Goal: Task Accomplishment & Management: Use online tool/utility

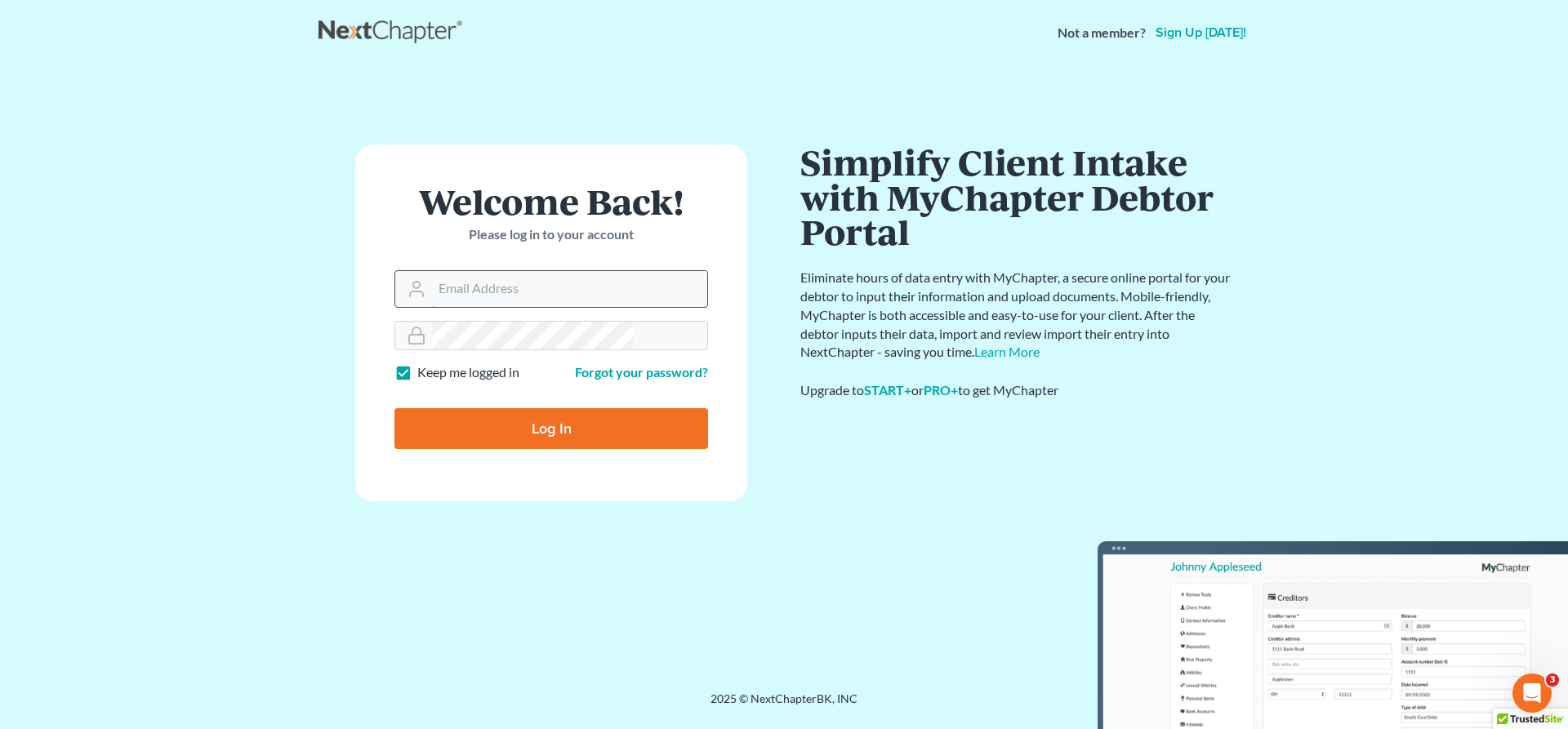
click at [549, 271] on input "Email Address" at bounding box center [570, 289] width 276 height 36
type input "jeffsw@4bankruptcy.com"
click at [543, 409] on input "Log In" at bounding box center [551, 429] width 314 height 41
type input "Thinking..."
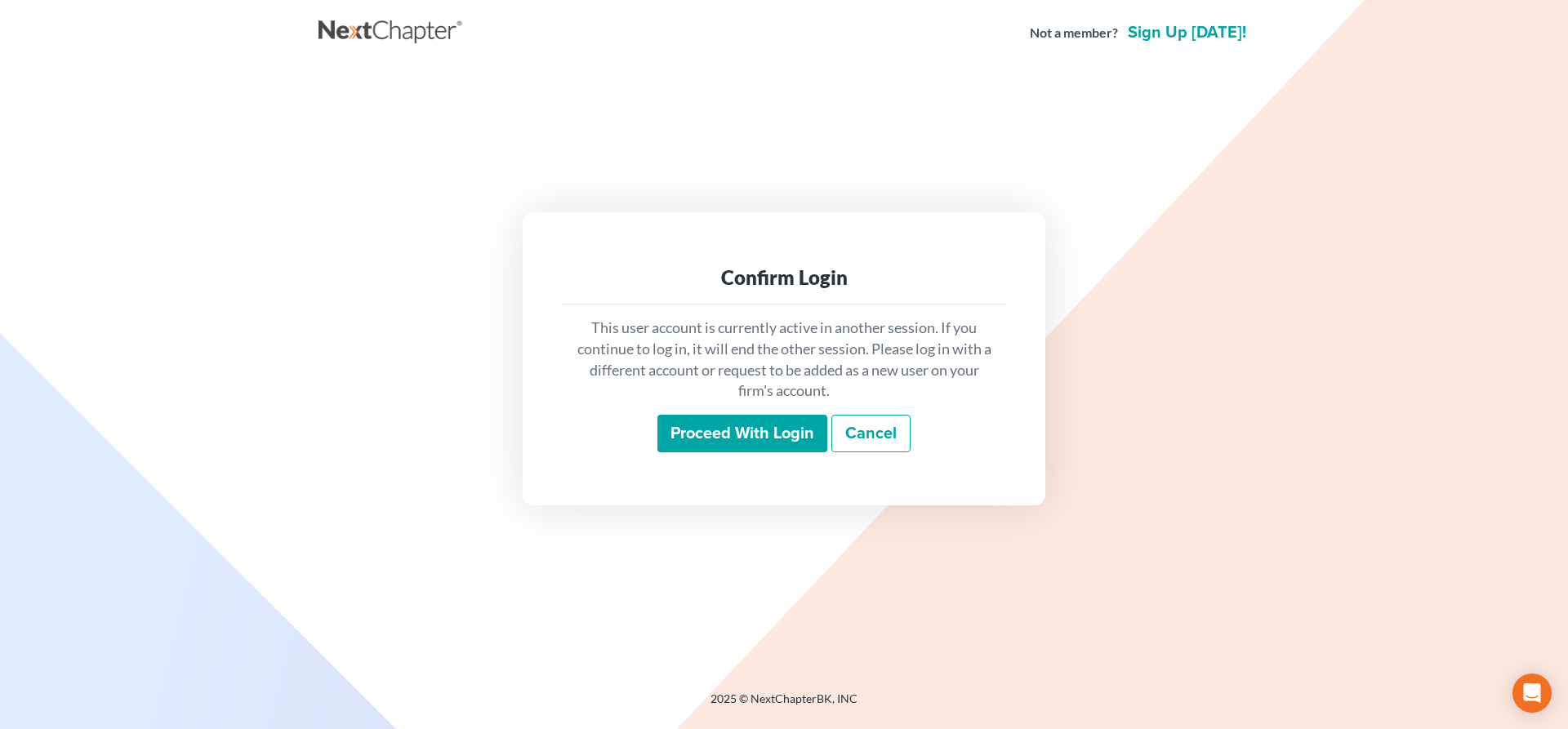
click at [742, 416] on input "Proceed with login" at bounding box center [742, 434] width 170 height 38
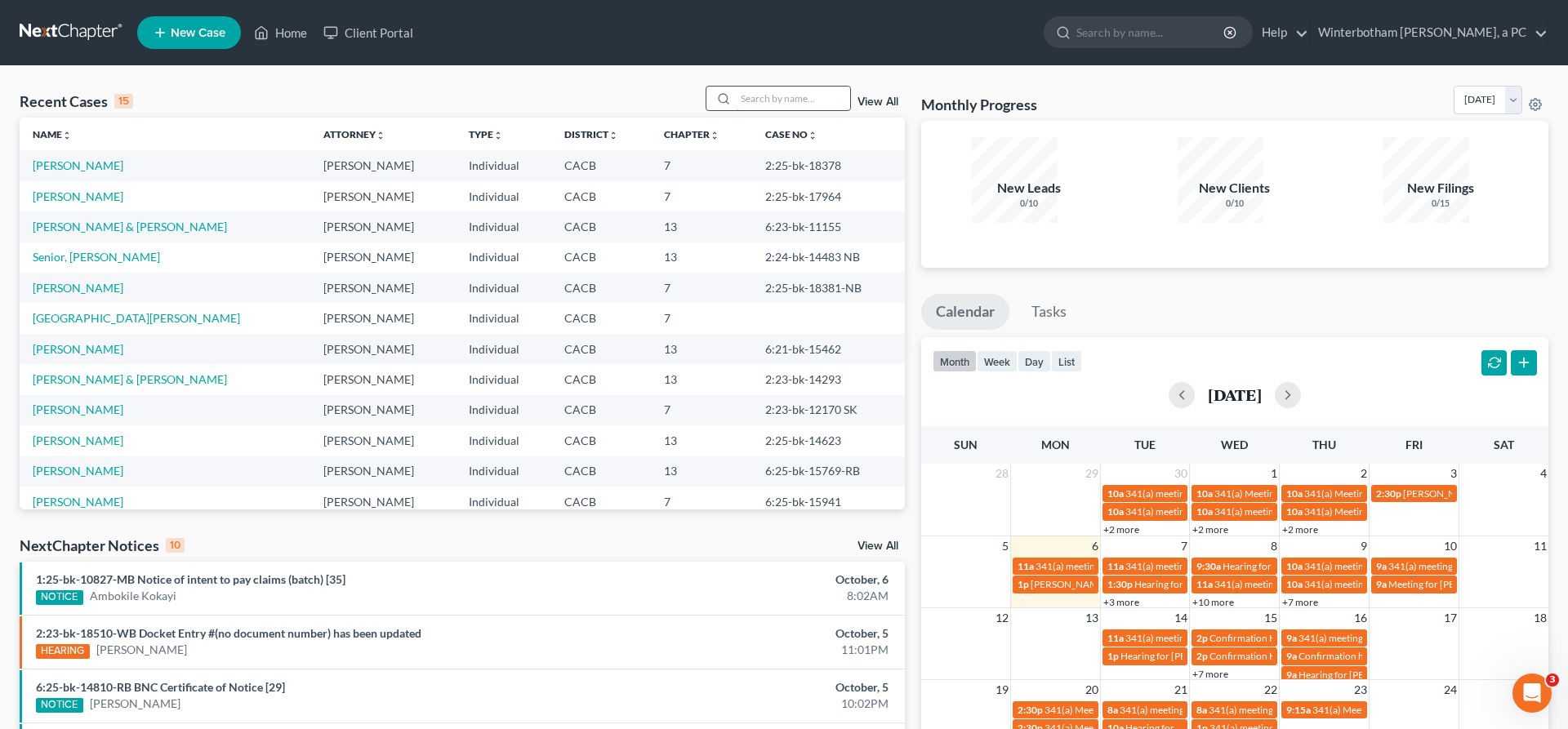
click at [790, 86] on input "search" at bounding box center [793, 98] width 114 height 24
type input "dickerson"
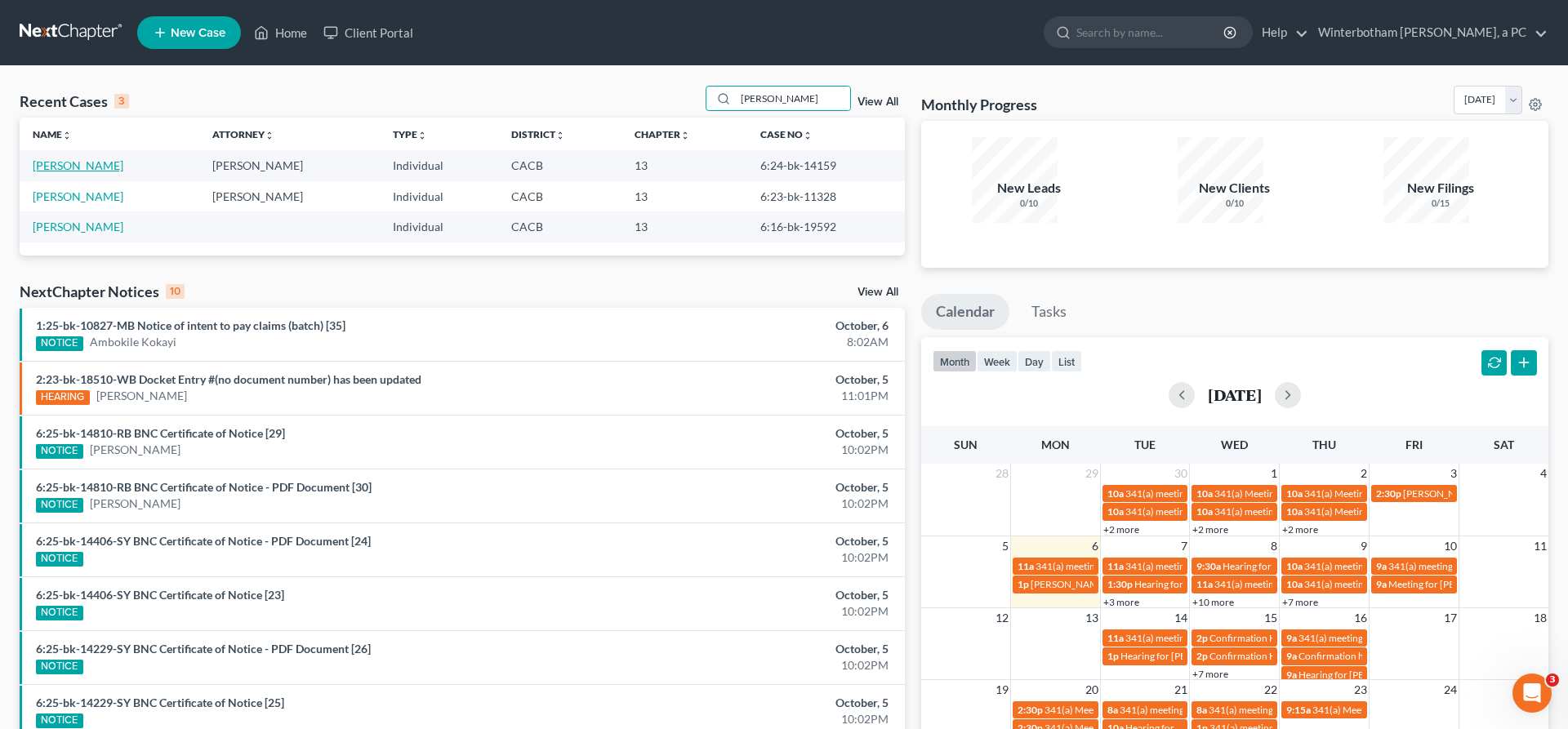
click at [38, 159] on link "Dickerson, Lashawn" at bounding box center [77, 165] width 90 height 14
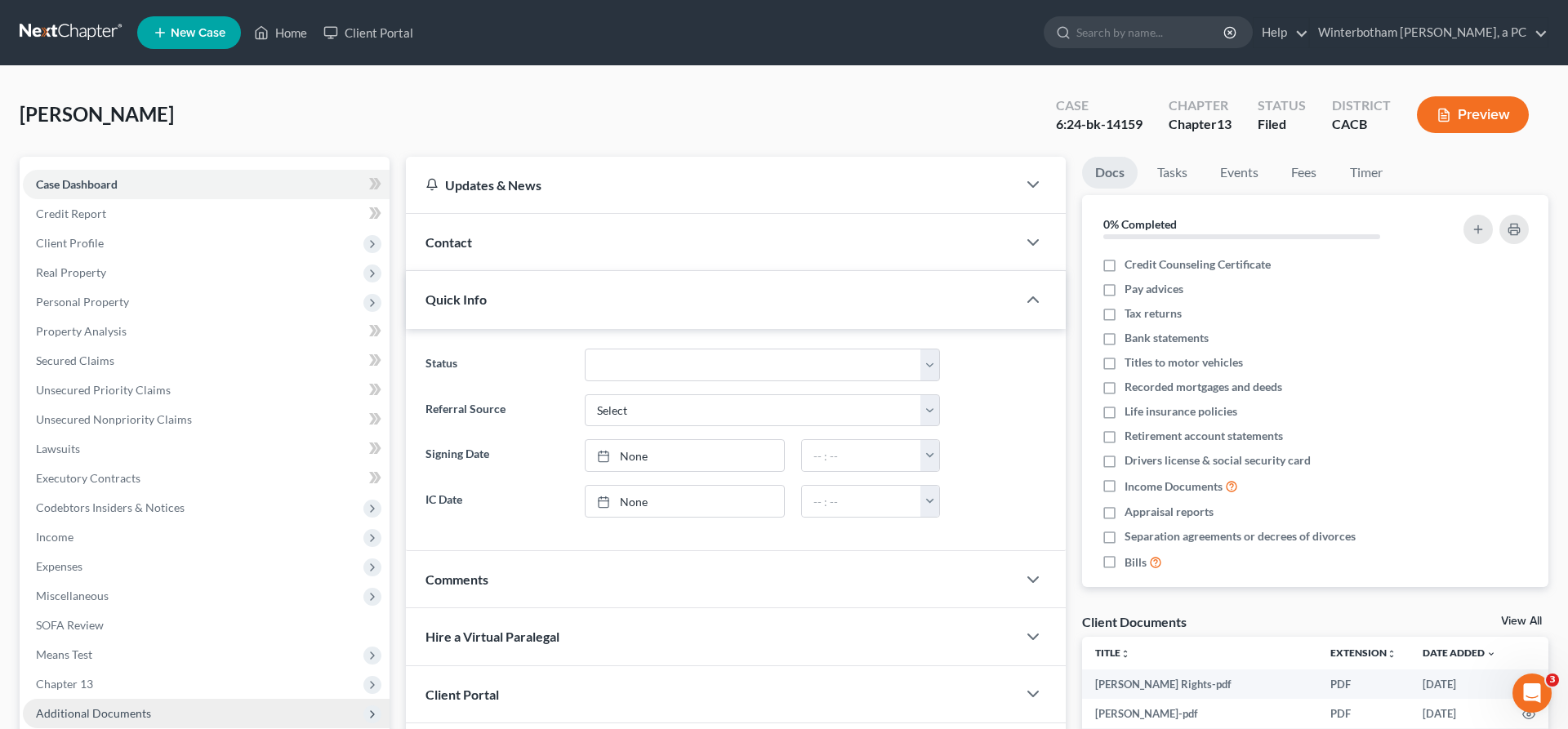
click at [94, 700] on span "Additional Documents" at bounding box center [206, 714] width 367 height 29
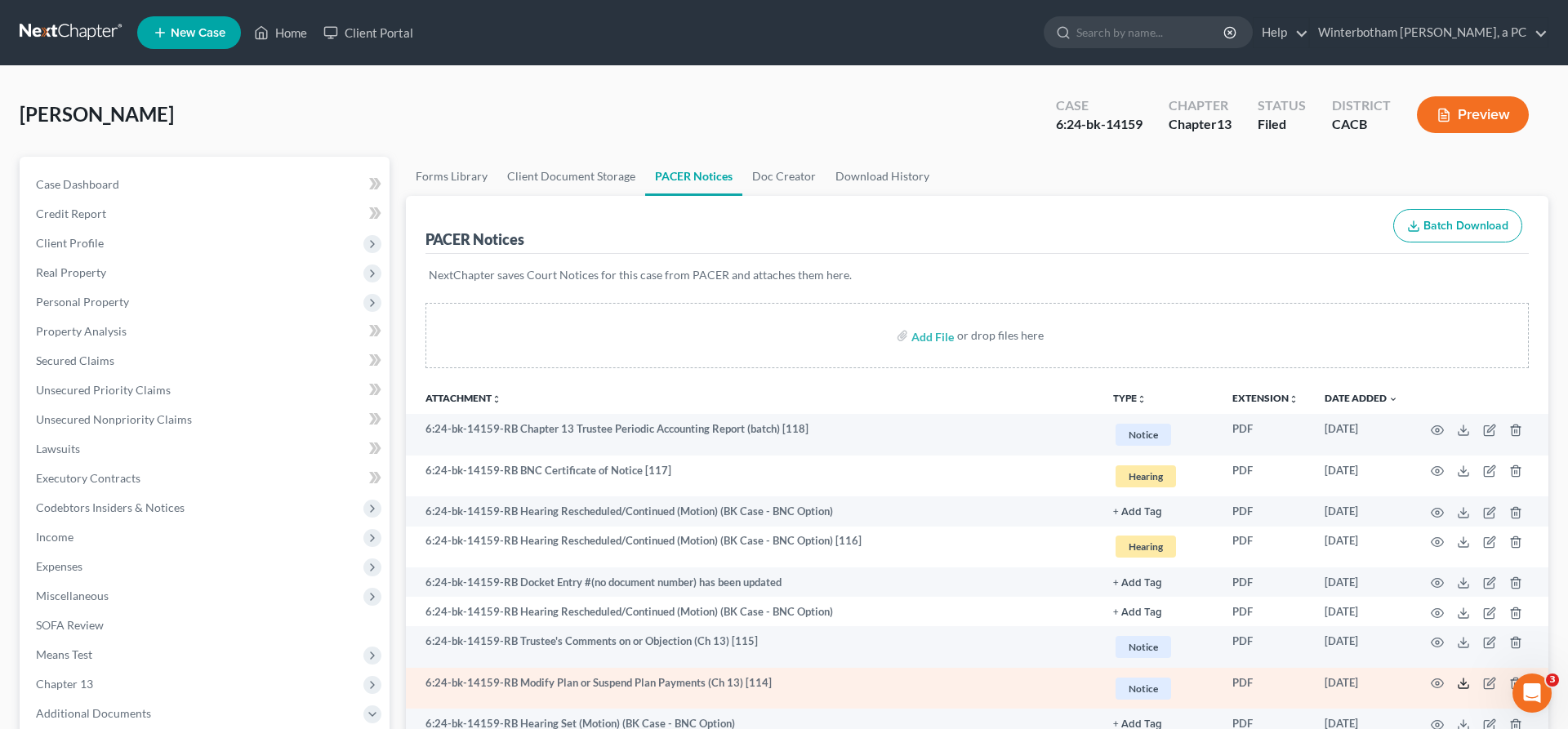
click at [1470, 677] on icon at bounding box center [1463, 683] width 13 height 13
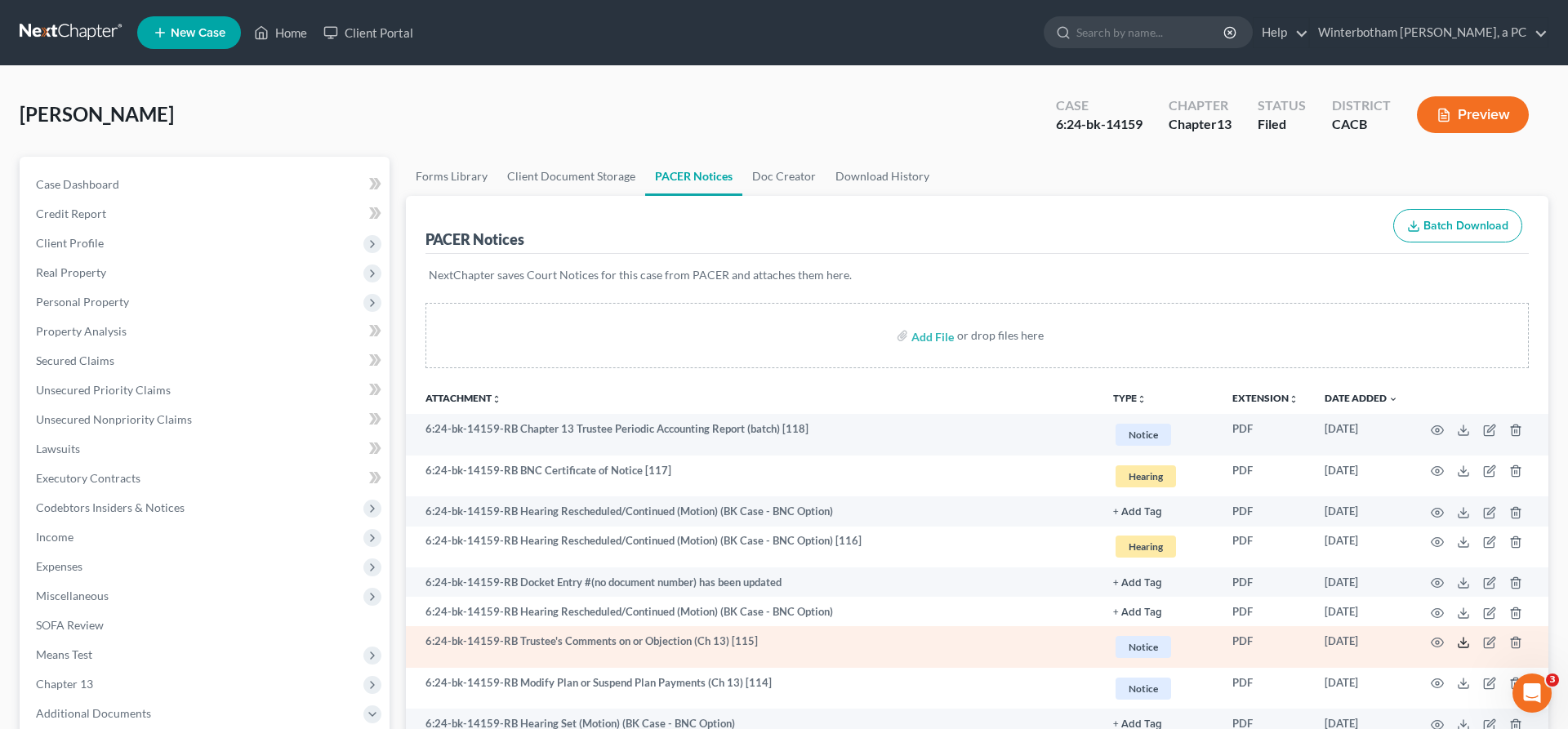
click at [1463, 638] on line at bounding box center [1463, 641] width 0 height 7
